Goal: Use online tool/utility: Utilize a website feature to perform a specific function

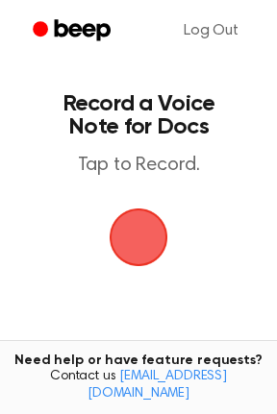
click at [24, 234] on main "Record a Voice Note for Docs Tap to Record. Tired of copying and pasting? Use t…" at bounding box center [138, 293] width 277 height 587
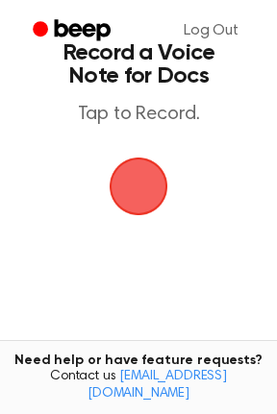
scroll to position [77, 0]
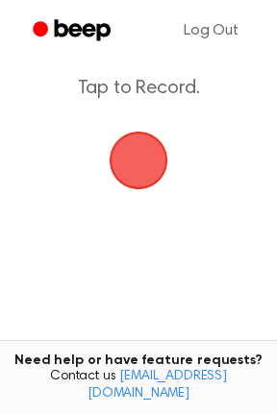
click at [163, 146] on span "button" at bounding box center [139, 161] width 54 height 54
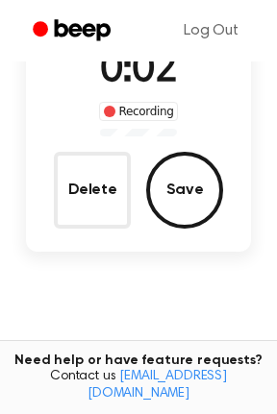
scroll to position [13, 0]
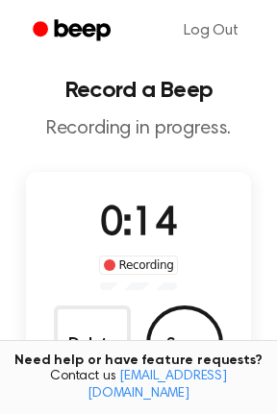
click at [91, 347] on button "Delete" at bounding box center [92, 344] width 77 height 77
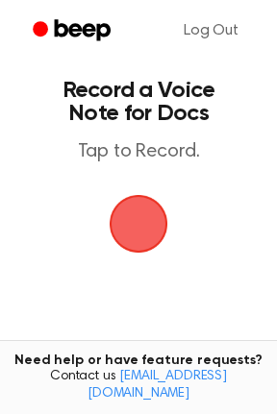
click at [128, 210] on span "button" at bounding box center [139, 224] width 54 height 54
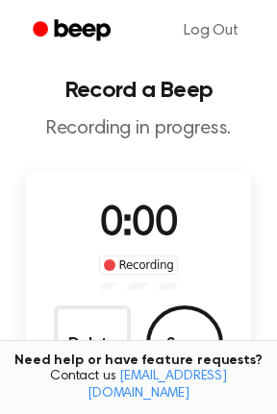
scroll to position [104, 0]
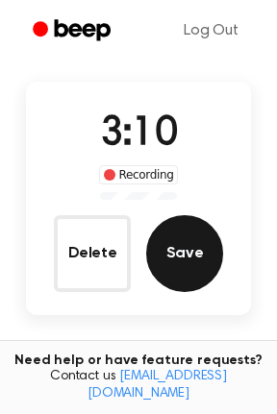
click at [178, 239] on button "Save" at bounding box center [184, 253] width 77 height 77
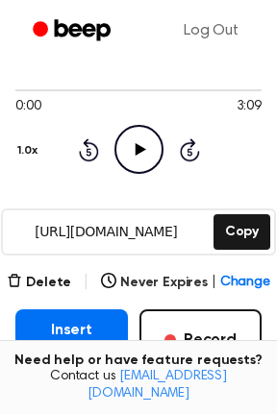
scroll to position [156, 0]
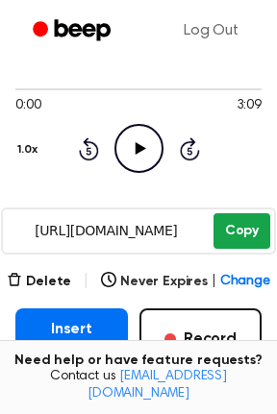
click at [245, 238] on button "Copy" at bounding box center [241, 231] width 57 height 36
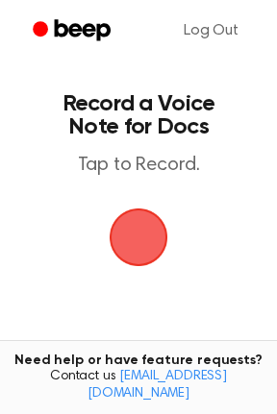
click at [140, 236] on span "button" at bounding box center [139, 238] width 104 height 104
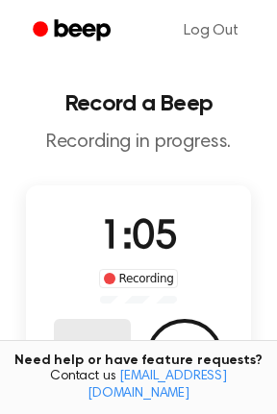
click at [93, 339] on button "Delete" at bounding box center [92, 357] width 77 height 77
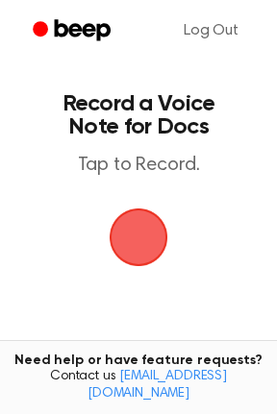
click at [133, 235] on span "button" at bounding box center [139, 238] width 108 height 108
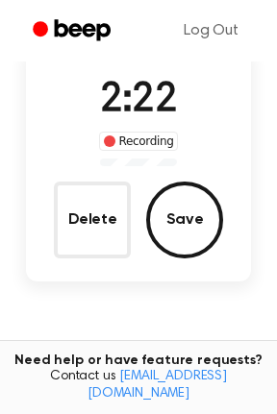
scroll to position [138, 0]
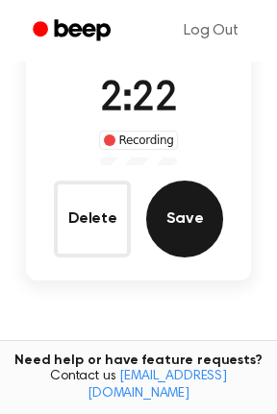
click at [158, 223] on button "Save" at bounding box center [184, 219] width 77 height 77
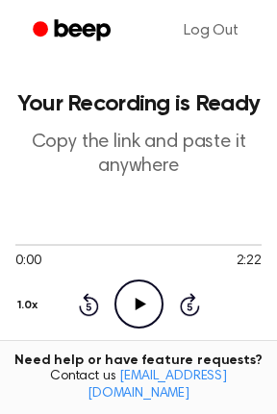
scroll to position [220, 0]
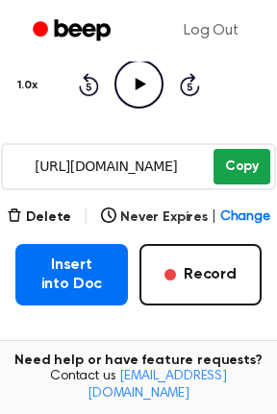
click at [240, 176] on button "Copy" at bounding box center [241, 167] width 57 height 36
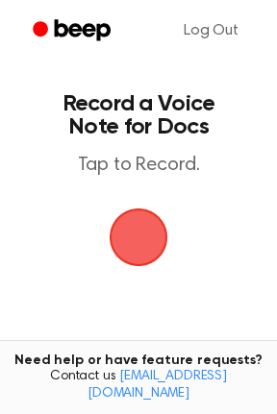
click at [147, 234] on span "button" at bounding box center [138, 237] width 85 height 85
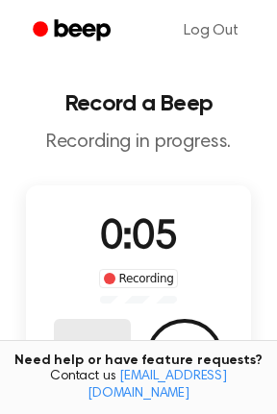
click at [84, 336] on button "Delete" at bounding box center [92, 357] width 77 height 77
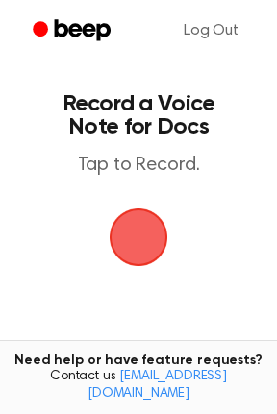
click at [135, 265] on span "button" at bounding box center [138, 237] width 101 height 101
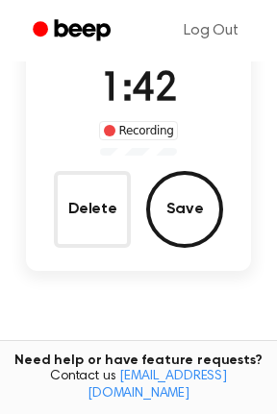
scroll to position [149, 0]
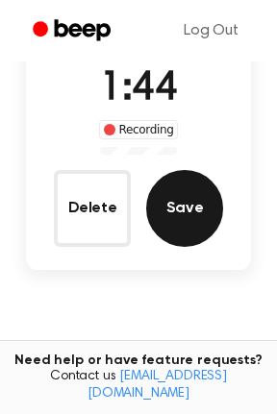
click at [192, 201] on button "Save" at bounding box center [184, 208] width 77 height 77
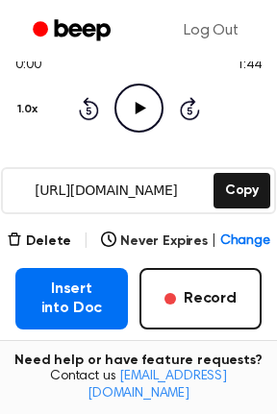
scroll to position [244, 0]
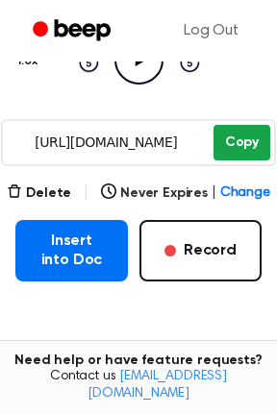
click at [248, 135] on button "Copy" at bounding box center [241, 143] width 57 height 36
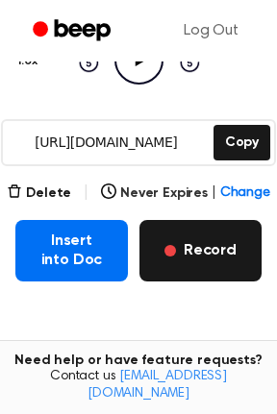
click at [165, 256] on button "Record" at bounding box center [200, 251] width 122 height 62
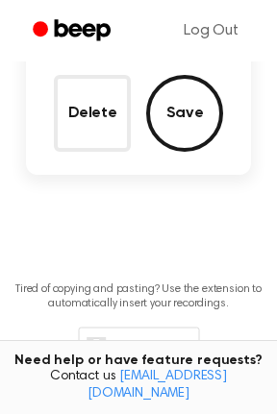
scroll to position [138, 0]
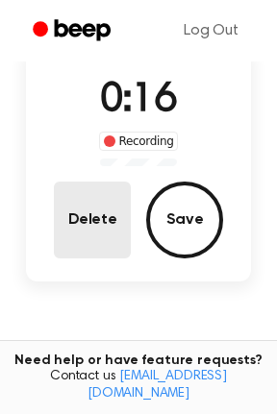
click at [112, 238] on button "Delete" at bounding box center [92, 220] width 77 height 77
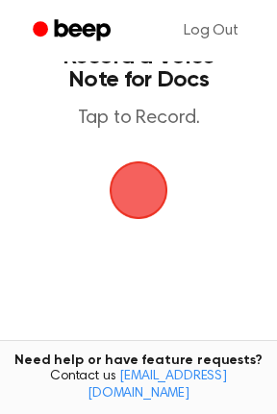
click at [143, 203] on span "button" at bounding box center [138, 190] width 87 height 87
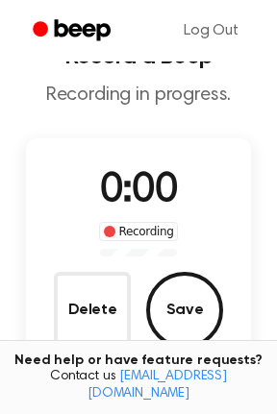
scroll to position [138, 0]
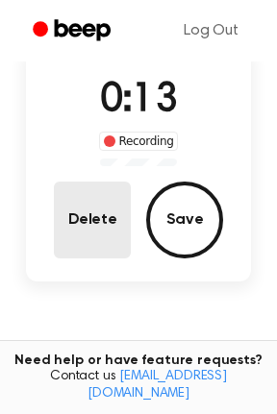
click at [100, 214] on button "Delete" at bounding box center [92, 220] width 77 height 77
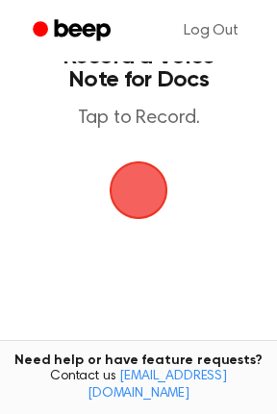
click at [120, 208] on span "button" at bounding box center [138, 190] width 71 height 71
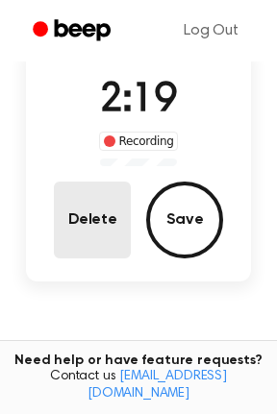
click at [117, 210] on button "Delete" at bounding box center [92, 220] width 77 height 77
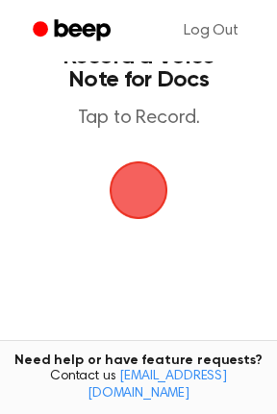
click at [117, 201] on span "button" at bounding box center [138, 190] width 79 height 79
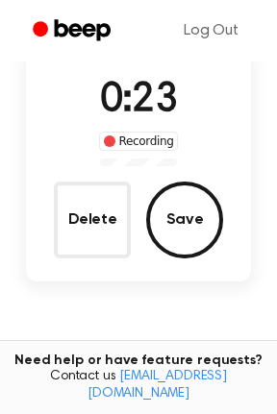
click at [117, 201] on button "Delete" at bounding box center [92, 220] width 77 height 77
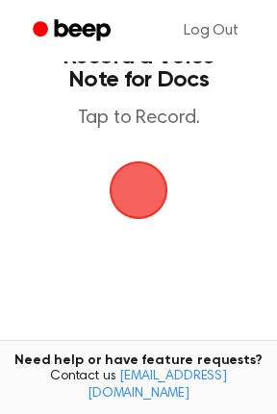
click at [117, 201] on span "button" at bounding box center [138, 189] width 101 height 101
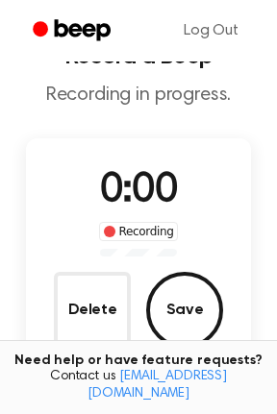
scroll to position [138, 0]
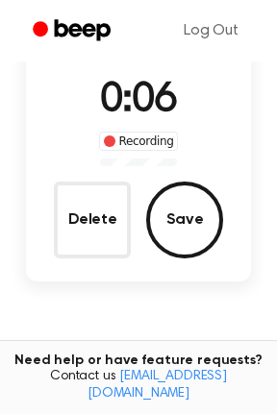
click at [117, 201] on button "Delete" at bounding box center [92, 220] width 77 height 77
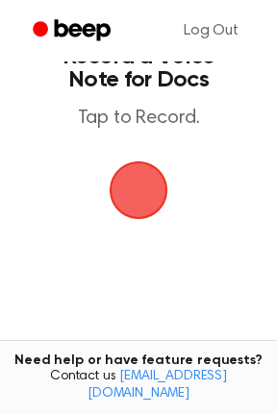
click at [117, 201] on span "button" at bounding box center [139, 191] width 108 height 108
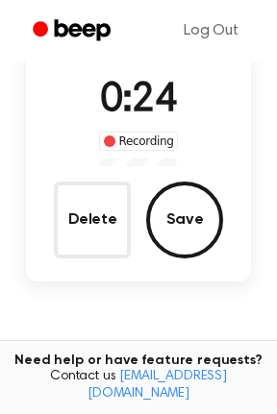
click at [117, 201] on button "Delete" at bounding box center [92, 220] width 77 height 77
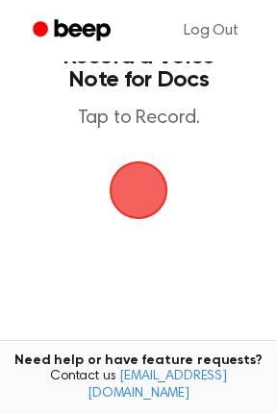
click at [117, 201] on span "button" at bounding box center [138, 190] width 79 height 79
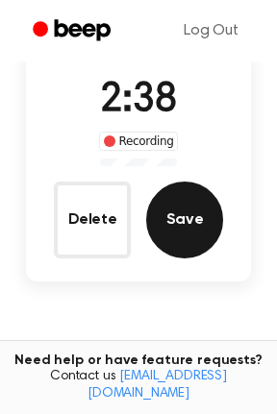
click at [185, 214] on button "Save" at bounding box center [184, 220] width 77 height 77
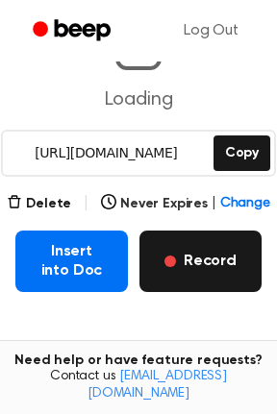
scroll to position [234, 0]
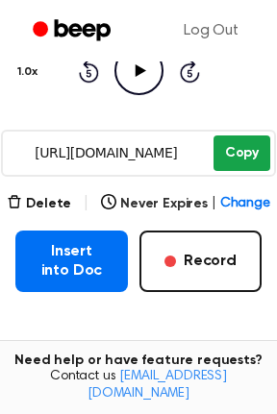
click at [244, 157] on button "Copy" at bounding box center [241, 154] width 57 height 36
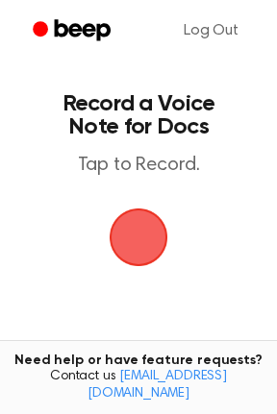
click at [138, 248] on span "button" at bounding box center [139, 238] width 59 height 59
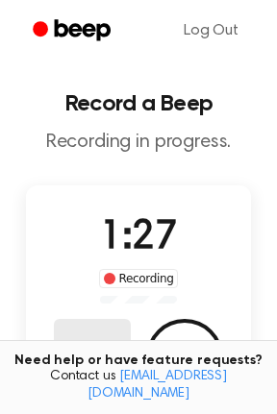
click at [90, 342] on button "Delete" at bounding box center [92, 357] width 77 height 77
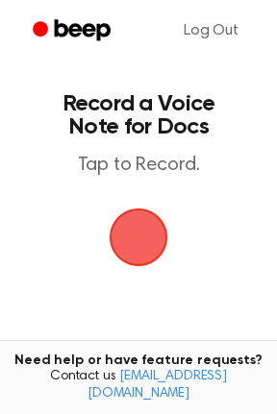
click at [127, 240] on span "button" at bounding box center [139, 238] width 54 height 54
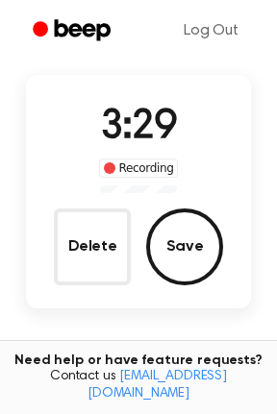
scroll to position [111, 0]
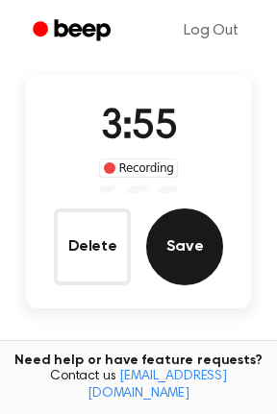
click at [191, 248] on button "Save" at bounding box center [184, 247] width 77 height 77
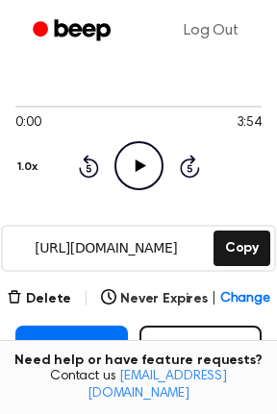
scroll to position [150, 0]
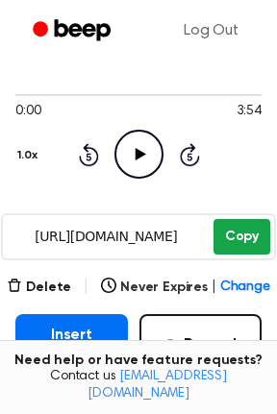
click at [241, 229] on button "Copy" at bounding box center [241, 237] width 57 height 36
